Goal: Task Accomplishment & Management: Complete application form

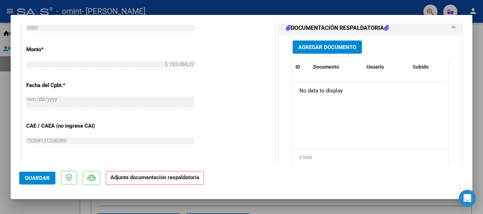
scroll to position [391, 0]
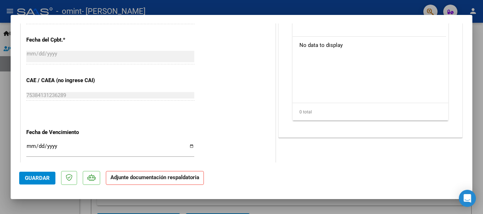
click at [33, 178] on span "Guardar" at bounding box center [37, 178] width 25 height 6
click at [292, 17] on mat-dialog-container "COMPROBANTE VER COMPROBANTE ESTADO: Recibida. En proceso de confirmacion/acepta…" at bounding box center [242, 107] width 462 height 184
click at [171, 177] on strong "Adjunte documentación respaldatoria" at bounding box center [154, 177] width 89 height 6
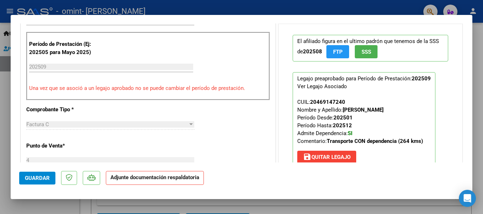
scroll to position [35, 0]
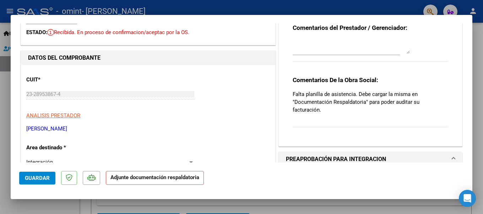
click at [336, 121] on div "Comentarios De la Obra Social: Falta planilla de asistencia. Debe cargar la mis…" at bounding box center [371, 105] width 156 height 59
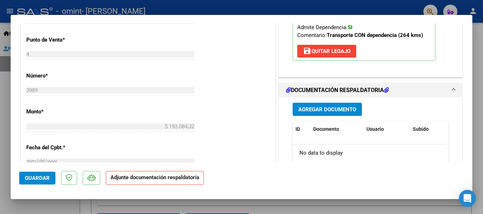
scroll to position [284, 0]
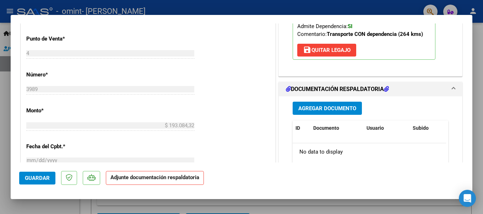
click at [325, 105] on span "Agregar Documento" at bounding box center [327, 108] width 58 height 6
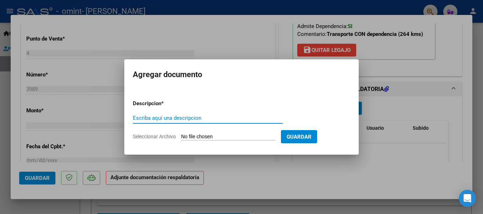
click at [175, 118] on input "Escriba aquí una descripcion" at bounding box center [208, 118] width 150 height 6
type input "PLANILLA ASISTENCIA"
click at [238, 133] on form "Descripcion * PLANILLA ASISTENCIA Escriba aquí una descripcion Seleccionar Arch…" at bounding box center [241, 120] width 217 height 52
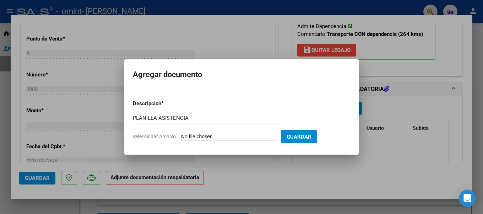
click at [190, 135] on input "Seleccionar Archivo" at bounding box center [228, 137] width 94 height 7
type input "C:\fakepath\PLANILLA septiembre.pdf"
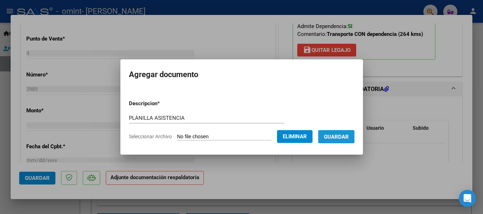
click at [338, 136] on span "Guardar" at bounding box center [336, 137] width 25 height 6
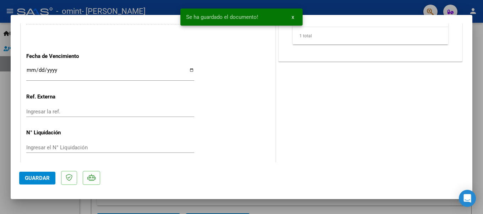
scroll to position [469, 0]
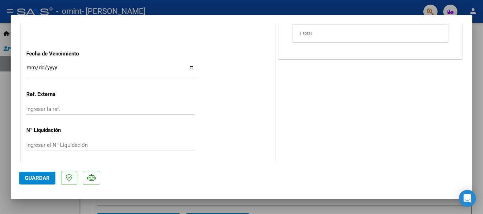
click at [34, 177] on span "Guardar" at bounding box center [37, 178] width 25 height 6
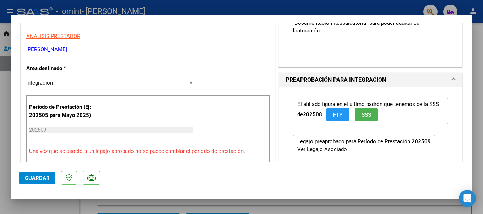
scroll to position [0, 0]
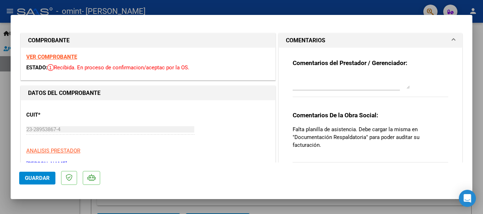
click at [261, 6] on div at bounding box center [241, 107] width 483 height 214
type input "$ 0,00"
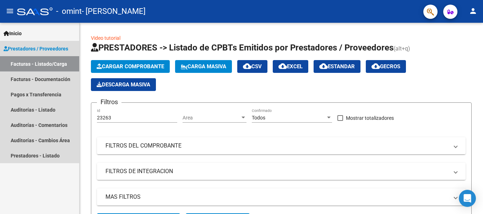
click at [43, 64] on link "Facturas - Listado/Carga" at bounding box center [39, 63] width 79 height 15
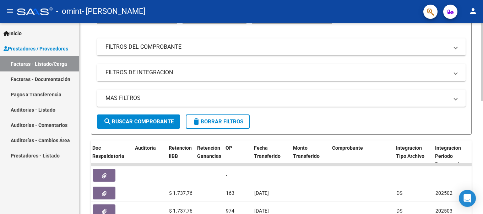
scroll to position [98, 0]
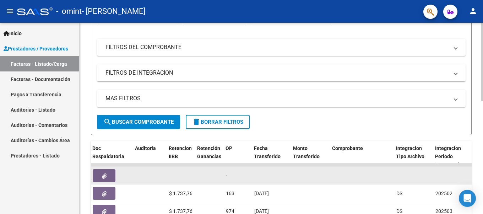
click at [101, 171] on button "button" at bounding box center [104, 175] width 23 height 13
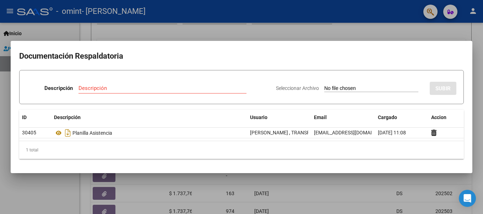
click at [392, 34] on div at bounding box center [241, 107] width 483 height 214
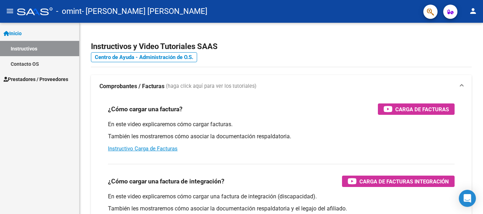
click at [37, 47] on link "Instructivos" at bounding box center [39, 48] width 79 height 15
click at [30, 62] on link "Contacto OS" at bounding box center [39, 63] width 79 height 15
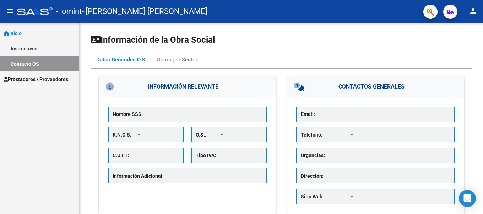
click at [33, 77] on span "Prestadores / Proveedores" at bounding box center [36, 79] width 65 height 8
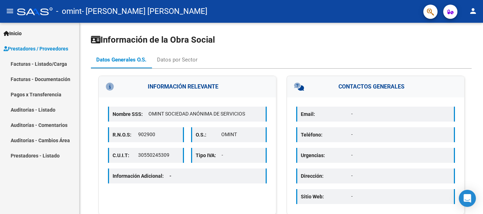
click at [45, 63] on link "Facturas - Listado/Carga" at bounding box center [39, 63] width 79 height 15
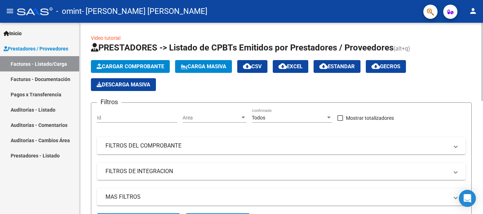
click at [121, 64] on span "Cargar Comprobante" at bounding box center [130, 66] width 67 height 6
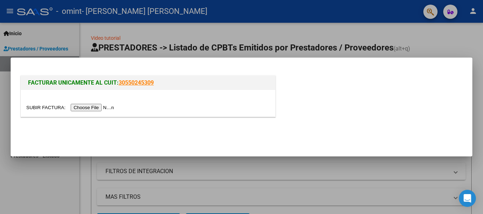
click at [101, 107] on input "file" at bounding box center [71, 107] width 90 height 7
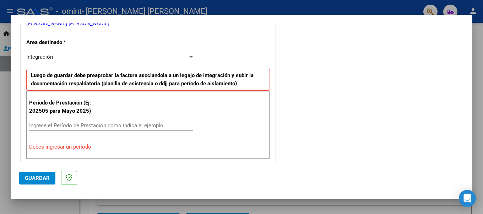
scroll to position [107, 0]
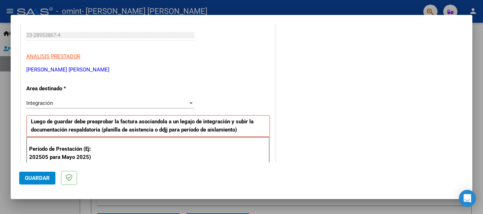
click at [64, 100] on div "Integración" at bounding box center [107, 103] width 162 height 6
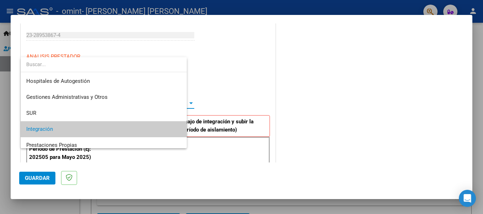
scroll to position [26, 0]
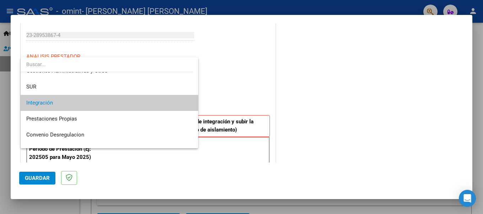
click at [64, 99] on span "Integración" at bounding box center [109, 103] width 166 height 16
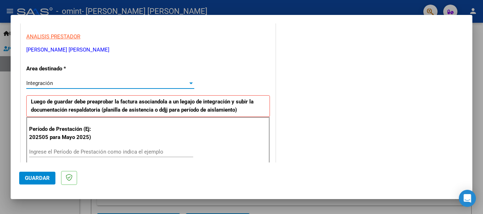
scroll to position [142, 0]
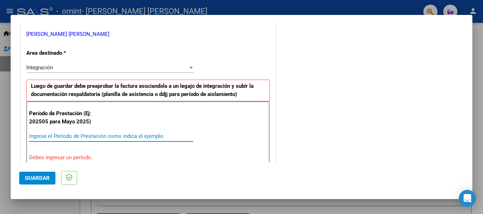
click at [71, 133] on input "Ingrese el Período de Prestación como indica el ejemplo" at bounding box center [111, 136] width 164 height 6
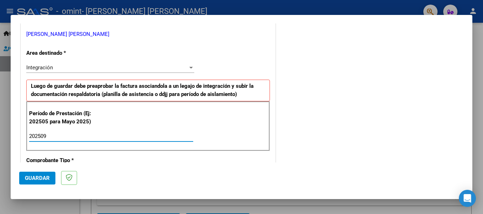
type input "202509"
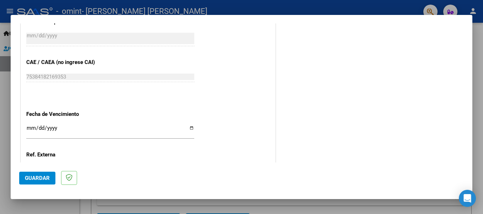
scroll to position [426, 0]
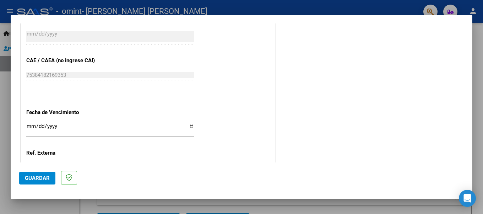
click at [30, 174] on button "Guardar" at bounding box center [37, 178] width 36 height 13
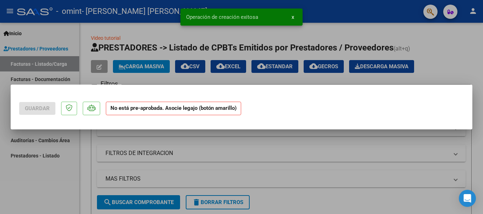
scroll to position [0, 0]
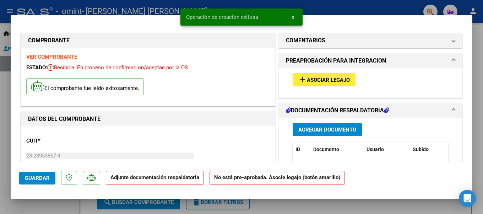
click at [324, 78] on span "Asociar Legajo" at bounding box center [328, 80] width 43 height 6
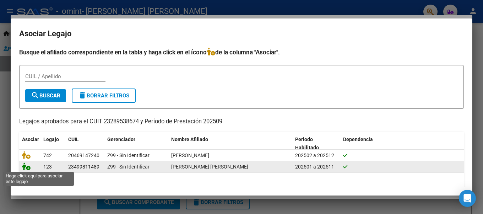
click at [27, 166] on icon at bounding box center [26, 166] width 9 height 8
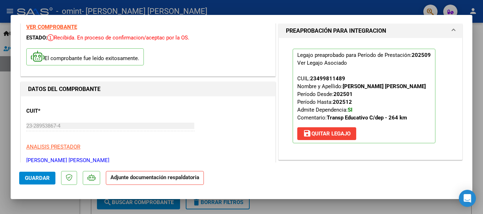
scroll to position [71, 0]
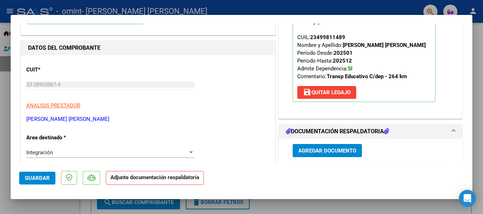
click at [323, 148] on span "Agregar Documento" at bounding box center [327, 150] width 58 height 6
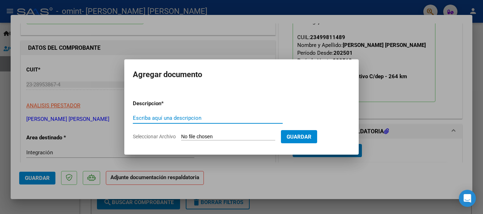
click at [179, 121] on input "Escriba aquí una descripcion" at bounding box center [208, 118] width 150 height 6
click at [175, 117] on input "Escriba aquí una descripcion" at bounding box center [208, 118] width 150 height 6
type input "PLANILLA ASISTENCIA"
click at [312, 135] on span "Guardar" at bounding box center [299, 137] width 25 height 6
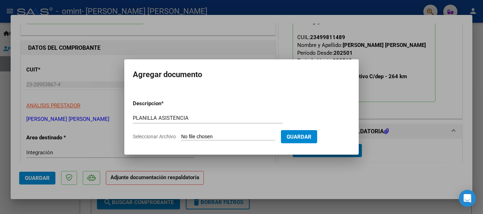
click at [161, 131] on form "Descripcion * PLANILLA ASISTENCIA Escriba aquí una descripcion Seleccionar Arch…" at bounding box center [241, 120] width 217 height 52
click at [191, 134] on input "Seleccionar Archivo" at bounding box center [228, 137] width 94 height 7
type input "C:\fakepath\PLANILLA SEPTIEMBRE.pdf"
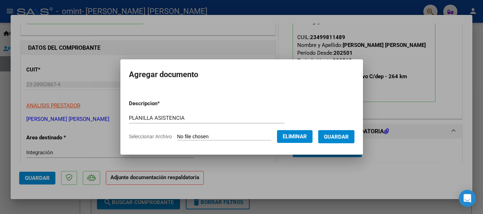
click at [340, 136] on span "Guardar" at bounding box center [336, 137] width 25 height 6
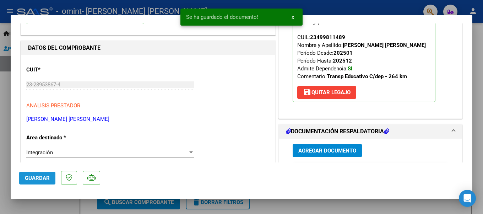
click at [39, 178] on span "Guardar" at bounding box center [37, 178] width 25 height 6
click at [399, 5] on div at bounding box center [241, 107] width 483 height 214
type input "$ 0,00"
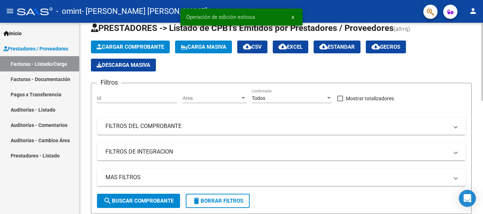
scroll to position [0, 0]
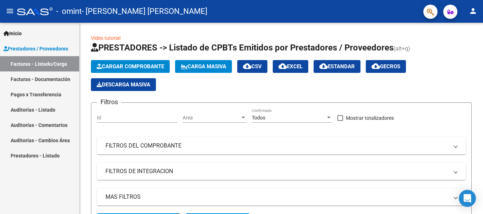
click at [57, 63] on link "Facturas - Listado/Carga" at bounding box center [39, 63] width 79 height 15
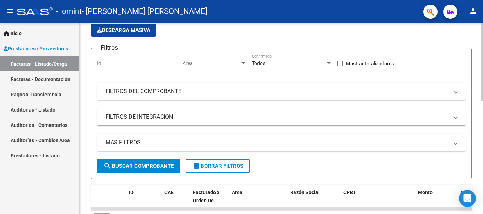
scroll to position [107, 0]
